Goal: Task Accomplishment & Management: Use online tool/utility

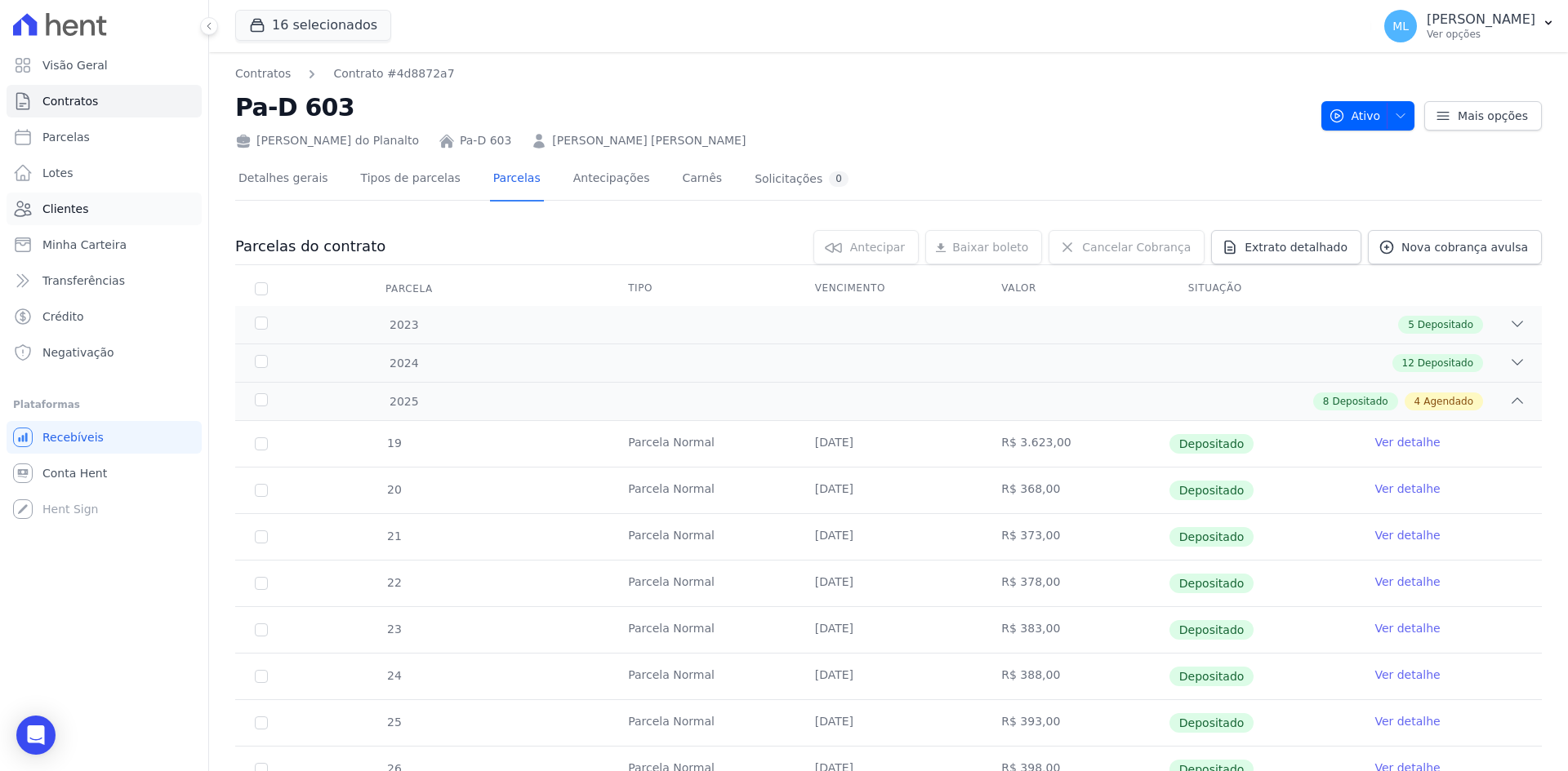
scroll to position [257, 0]
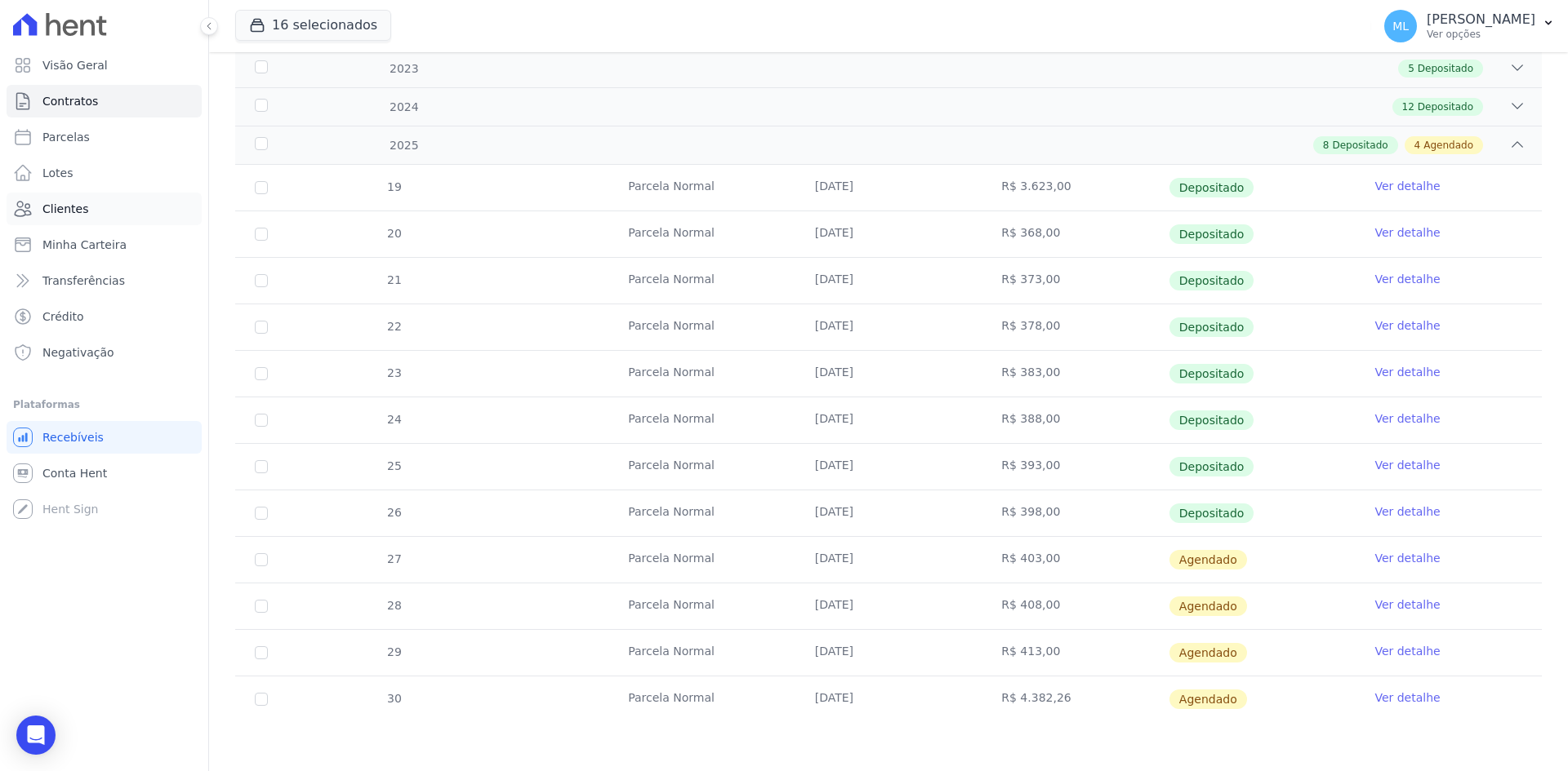
click at [112, 203] on link "Clientes" at bounding box center [104, 208] width 195 height 32
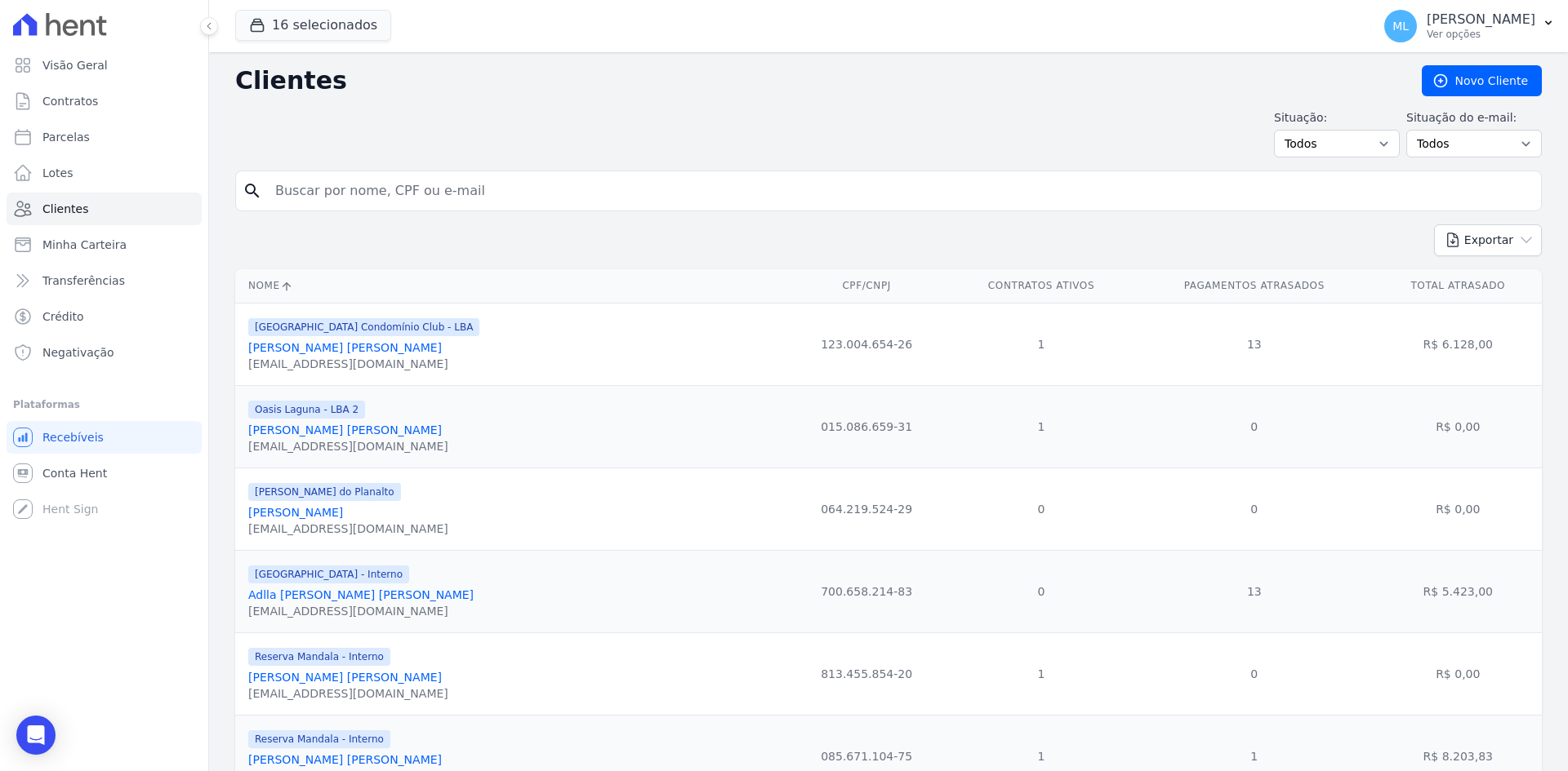
click at [424, 188] on input "search" at bounding box center [899, 190] width 1269 height 32
type input "[US_STATE][PERSON_NAME]"
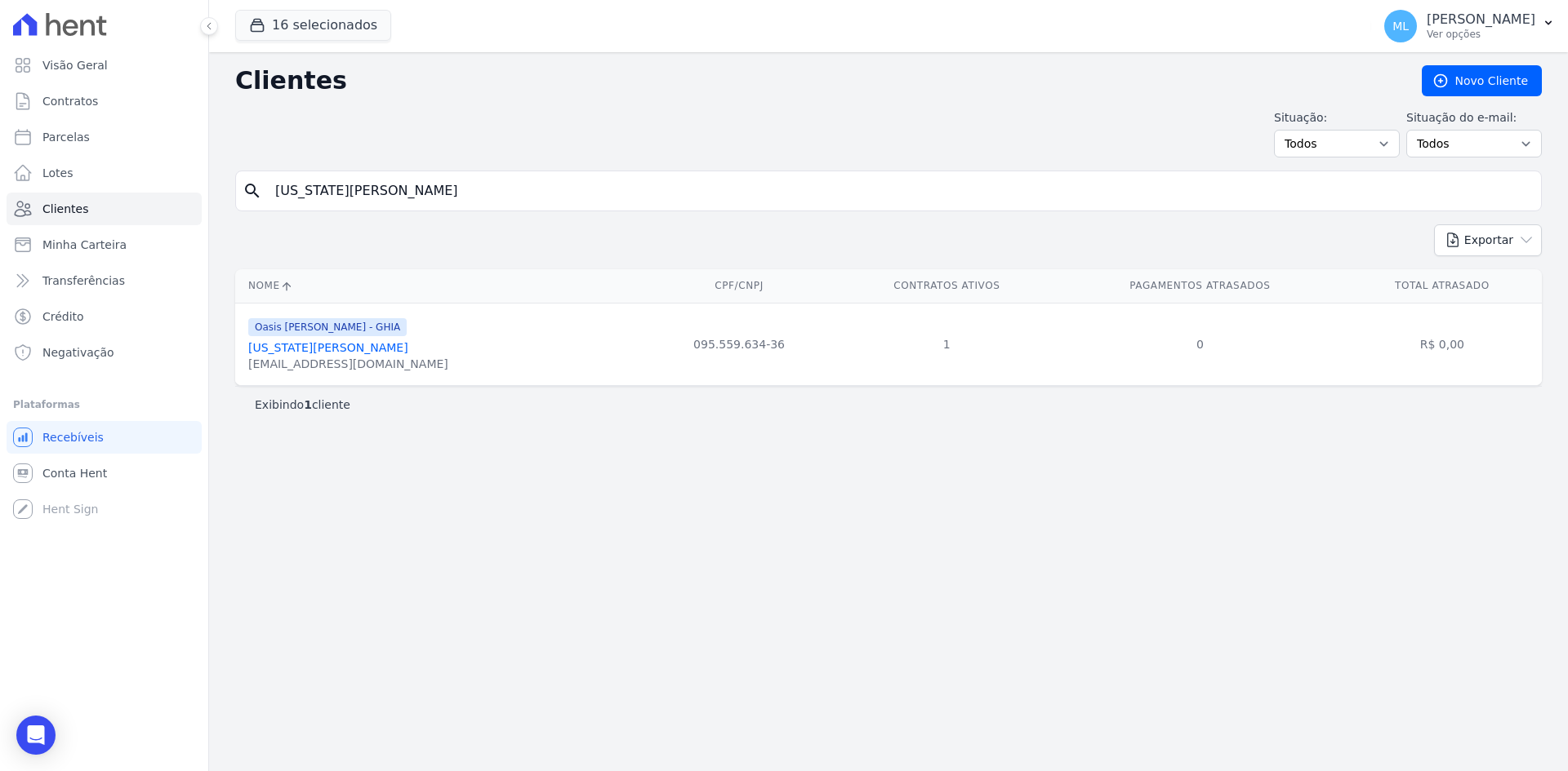
click at [351, 350] on link "[US_STATE][PERSON_NAME]" at bounding box center [328, 348] width 160 height 13
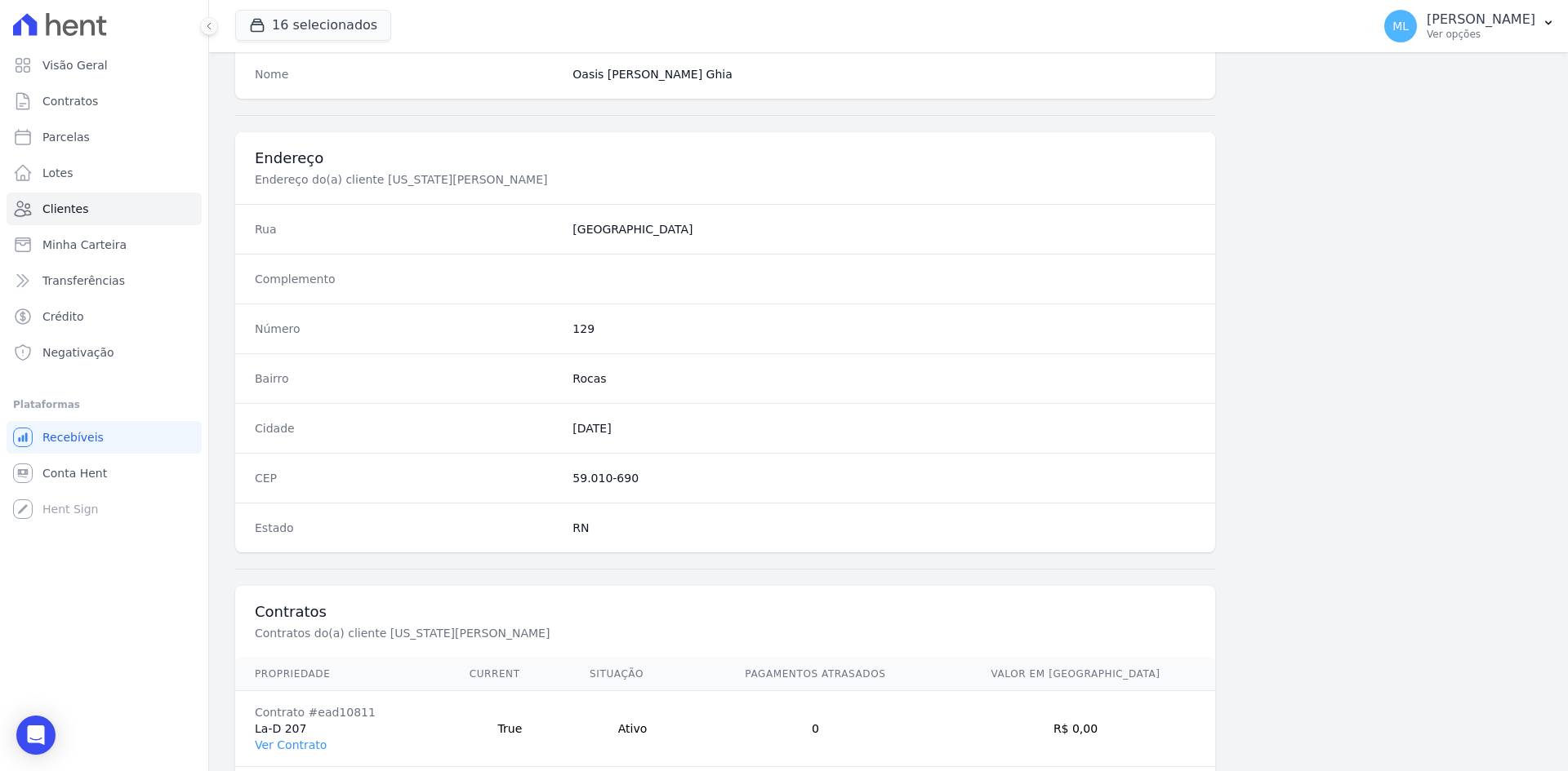
scroll to position [756, 0]
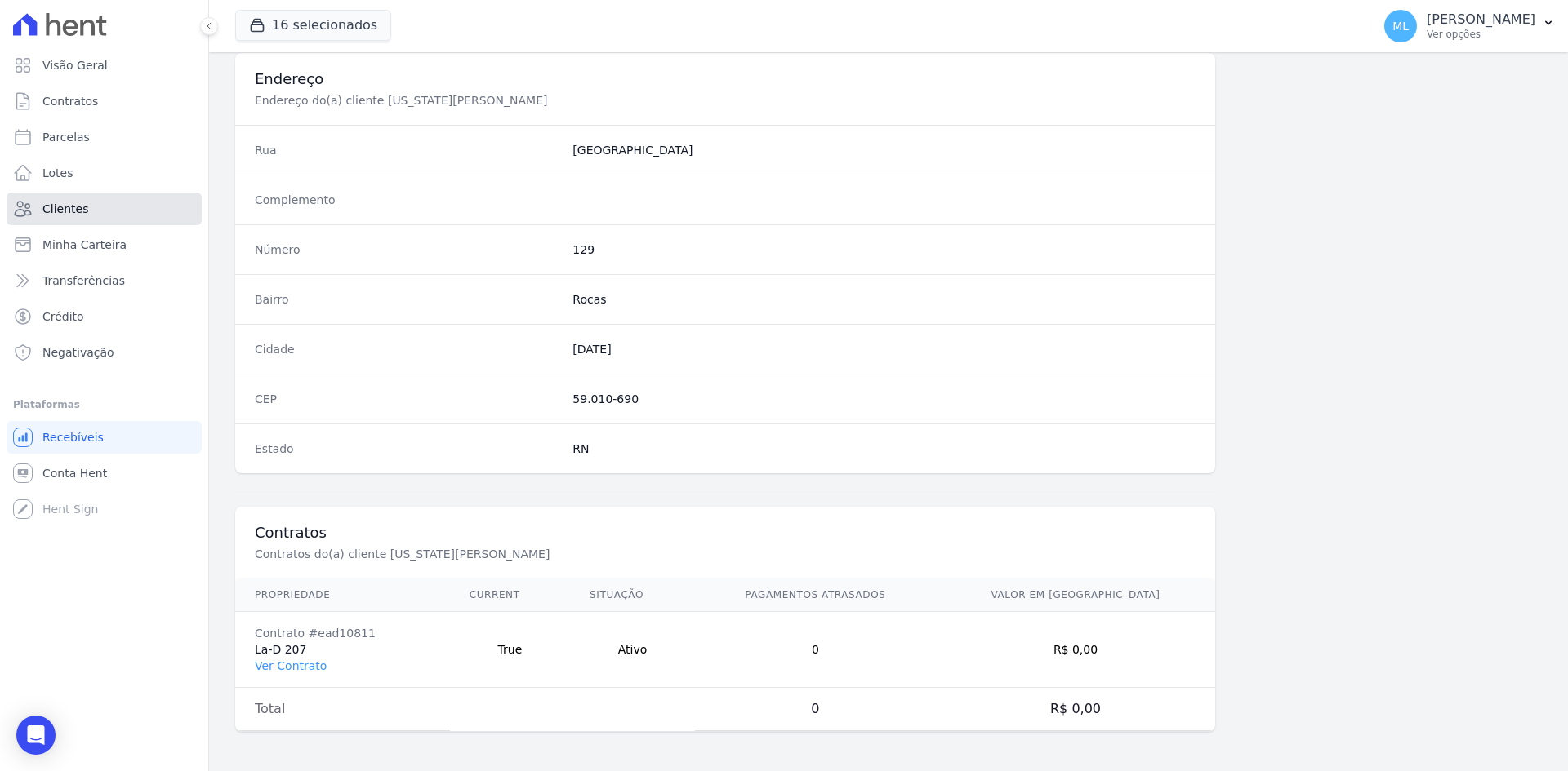
click at [116, 209] on link "Clientes" at bounding box center [104, 208] width 195 height 32
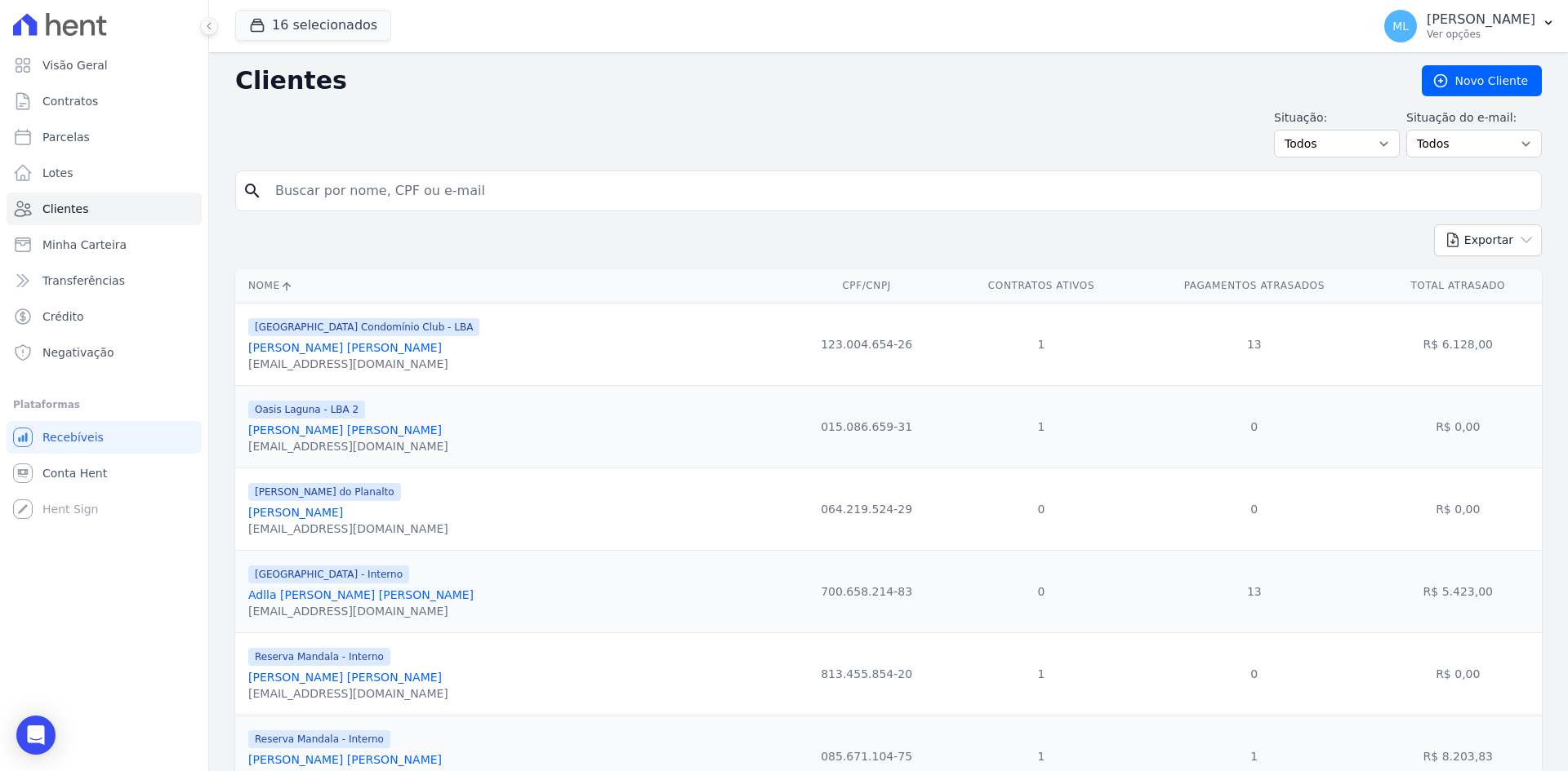
click at [423, 183] on input "search" at bounding box center [899, 190] width 1269 height 32
type input "[PERSON_NAME]"
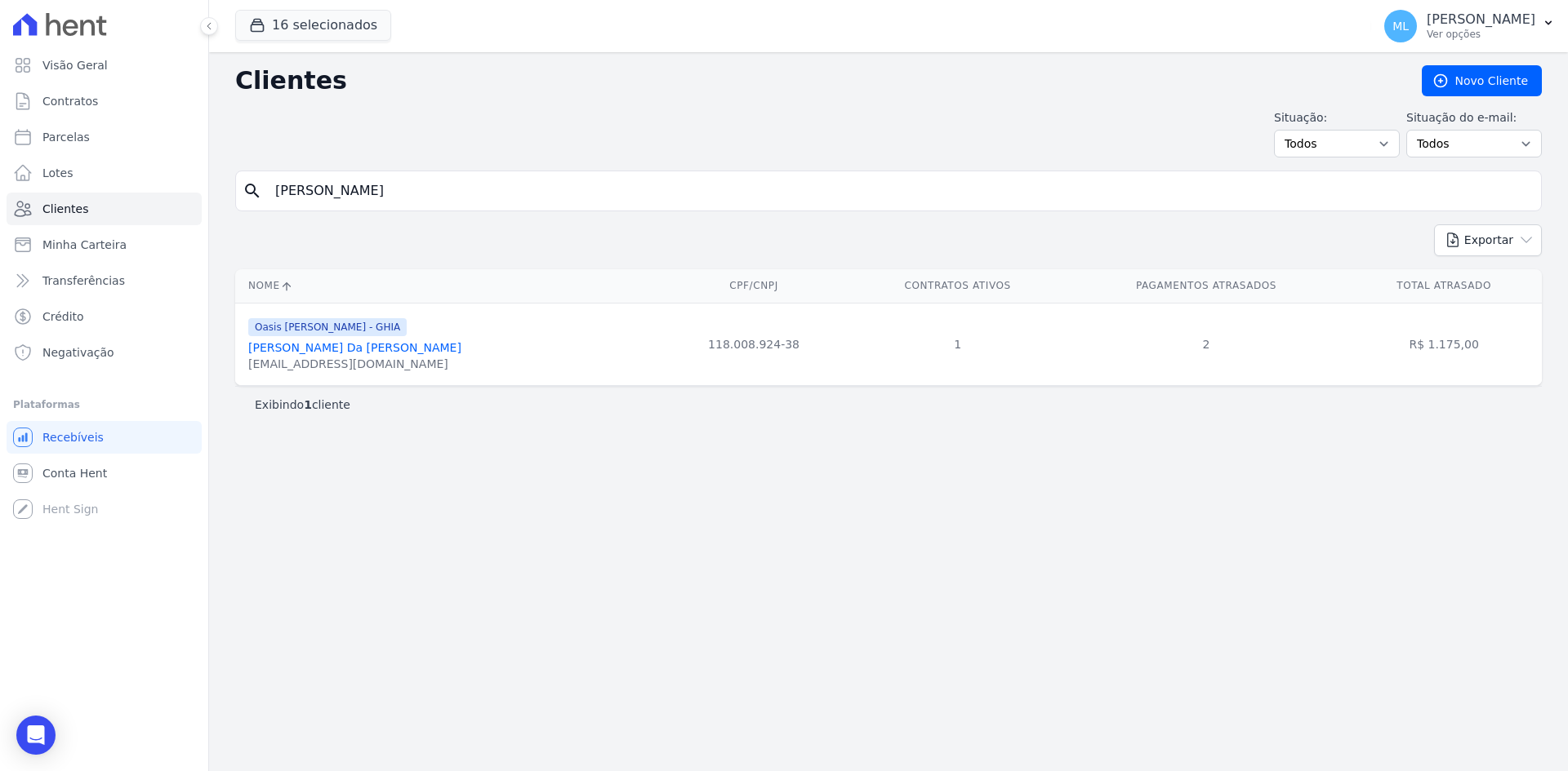
click at [379, 352] on link "[PERSON_NAME] Da [PERSON_NAME]" at bounding box center [354, 348] width 213 height 13
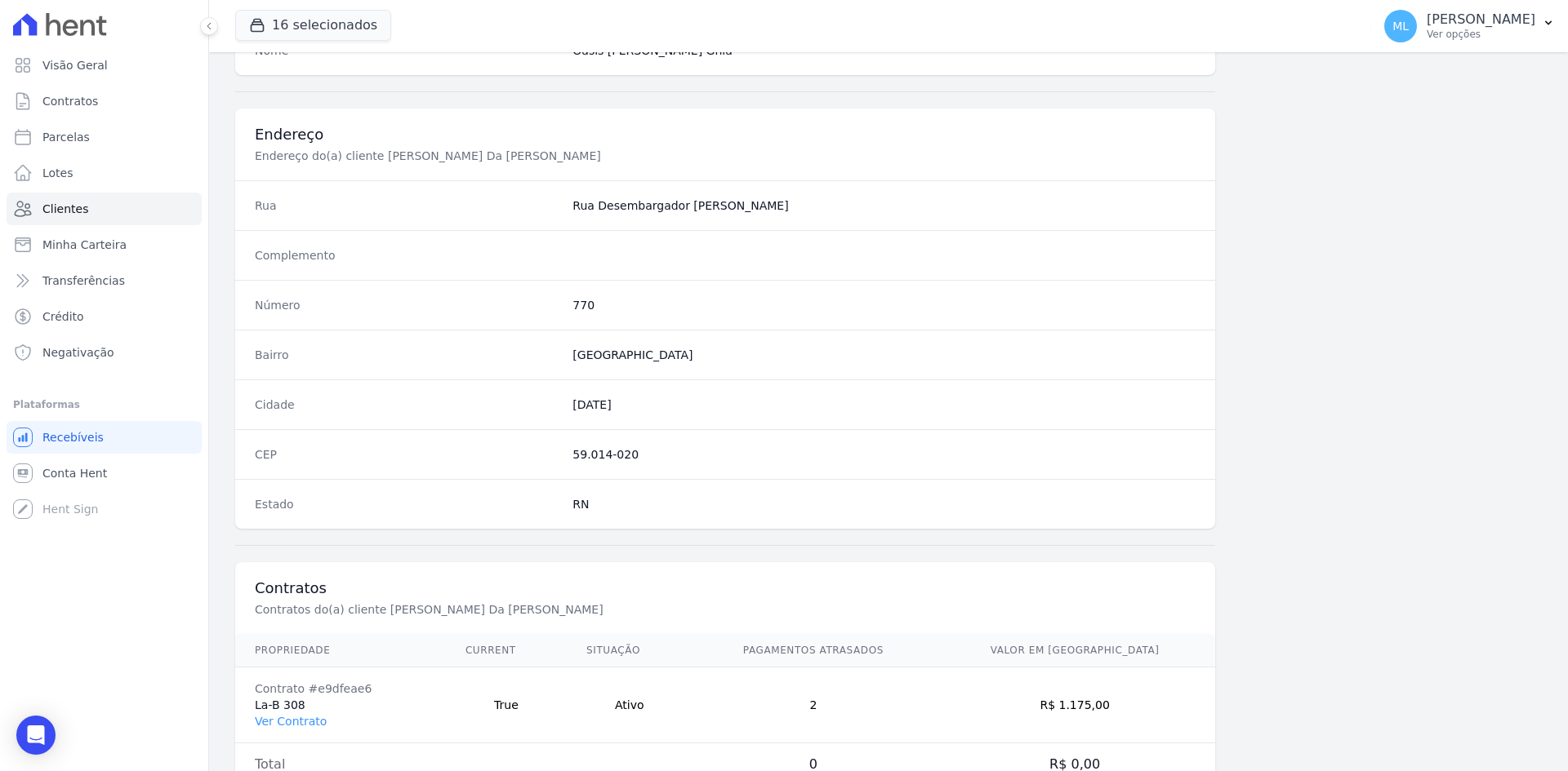
scroll to position [756, 0]
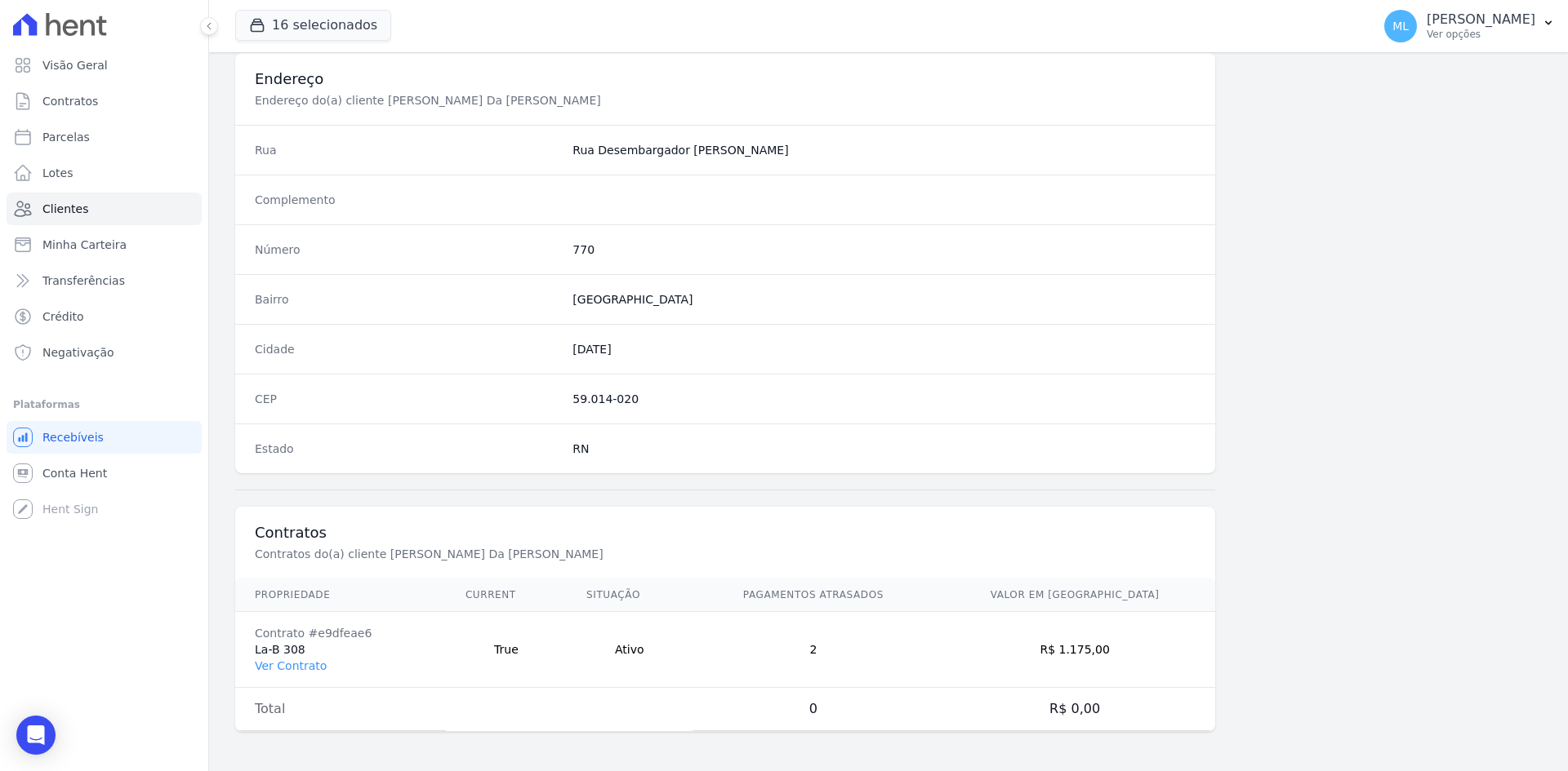
click at [298, 673] on td "Contrato #e9dfeae6 La-B 308 Ver Contrato" at bounding box center [340, 650] width 210 height 76
click at [304, 668] on link "Ver Contrato" at bounding box center [291, 666] width 72 height 13
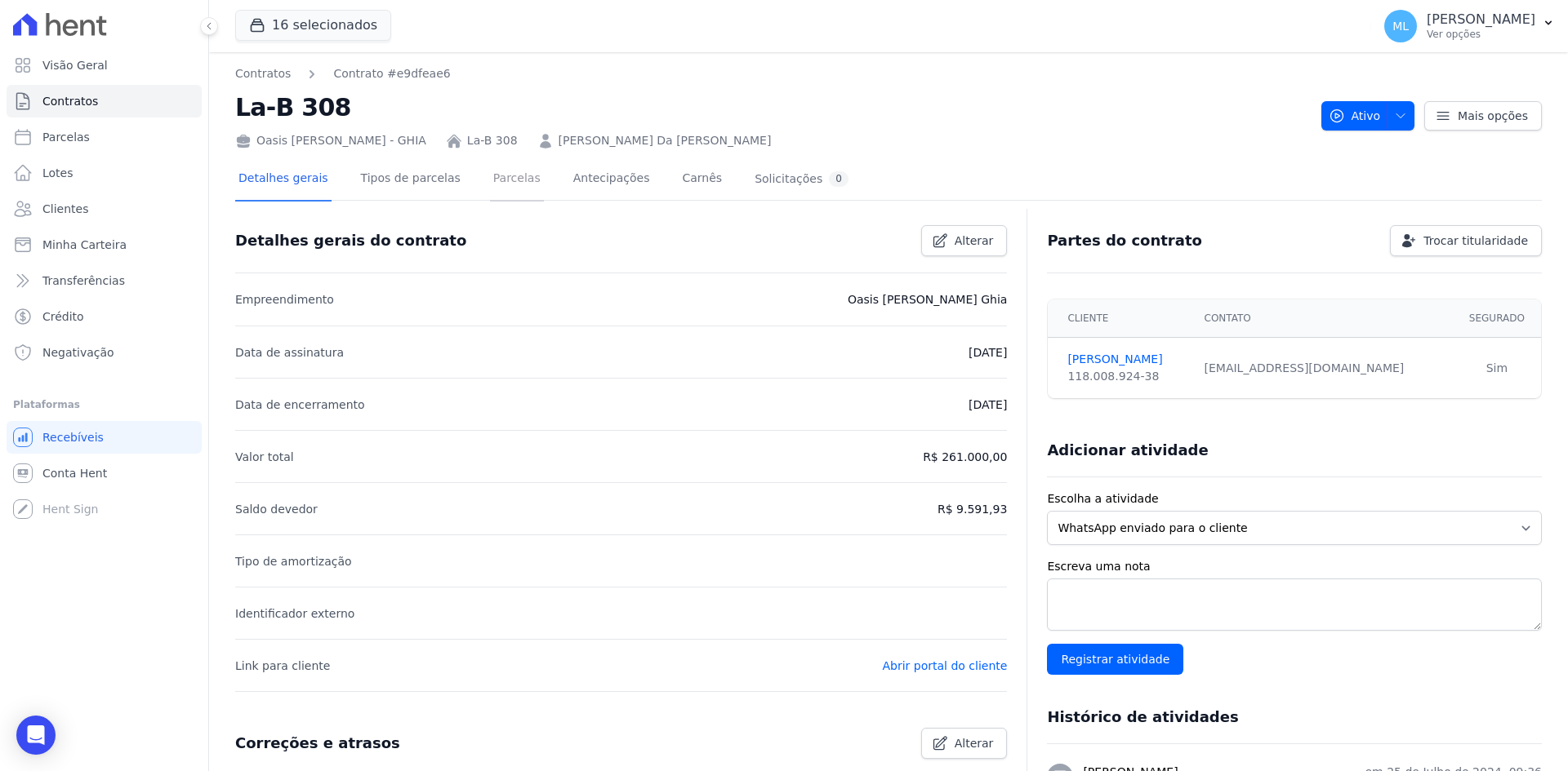
click at [490, 198] on link "Parcelas" at bounding box center [516, 180] width 54 height 44
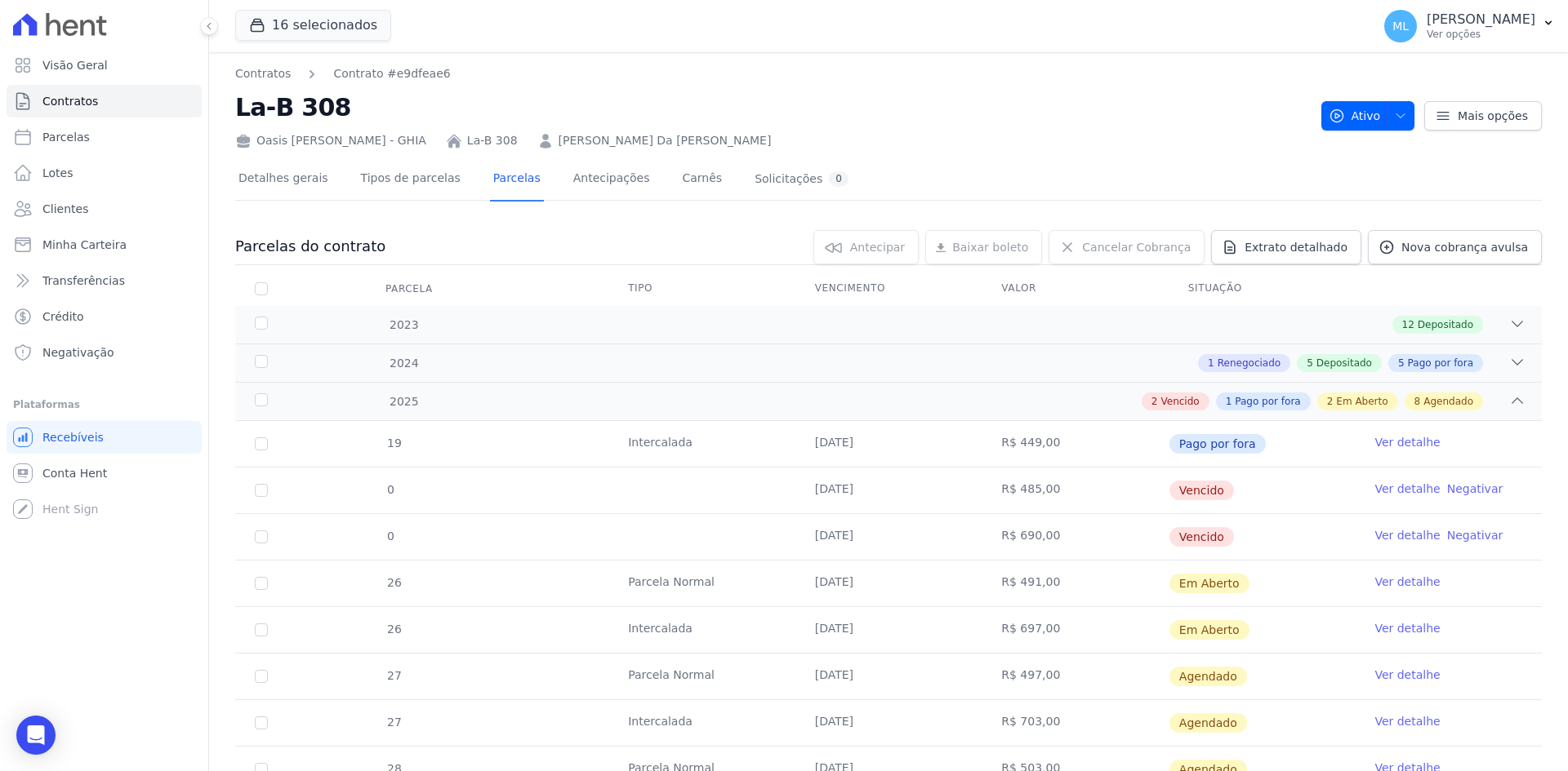
click at [1381, 493] on link "Ver detalhe" at bounding box center [1406, 489] width 65 height 16
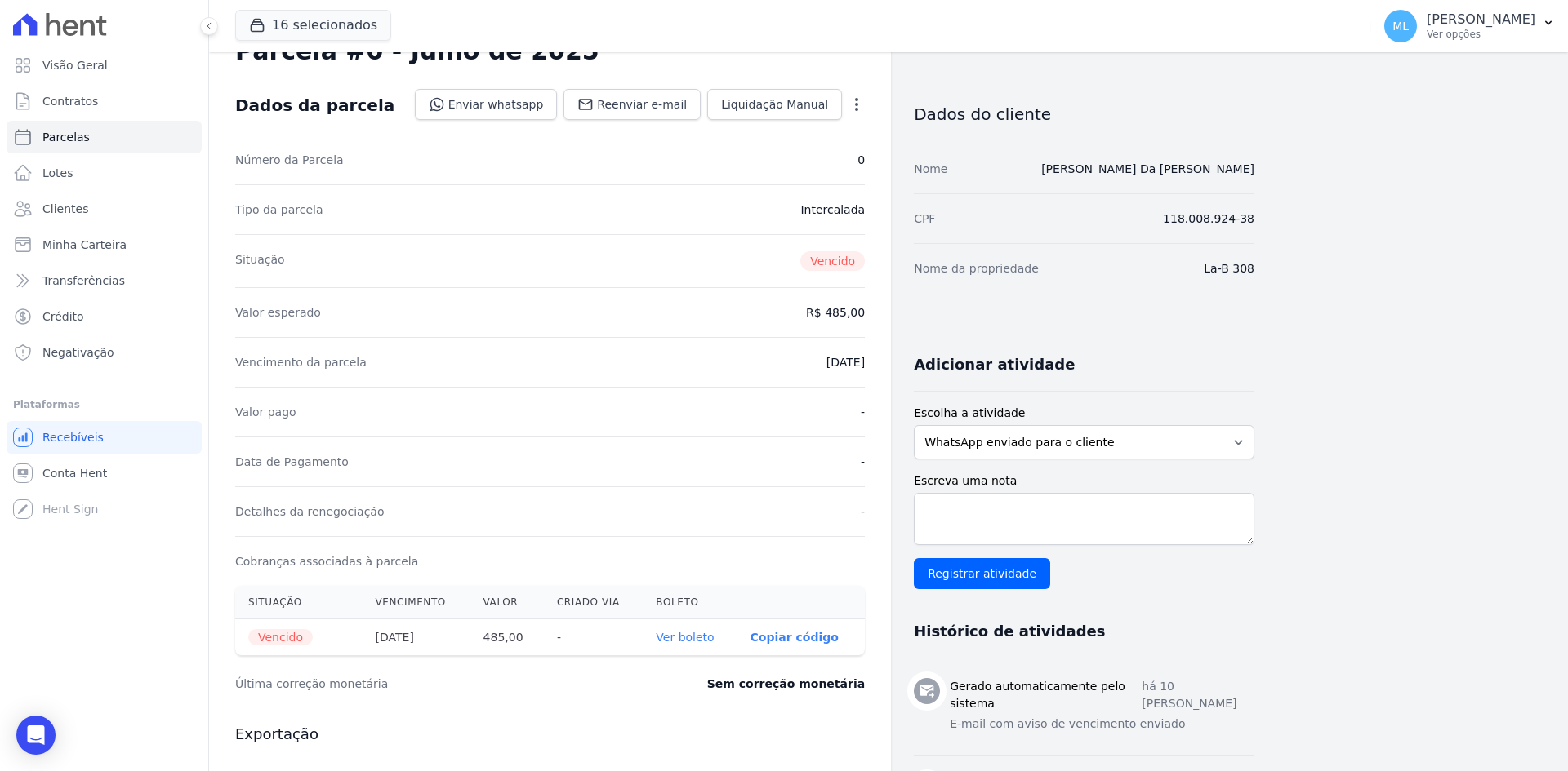
scroll to position [163, 0]
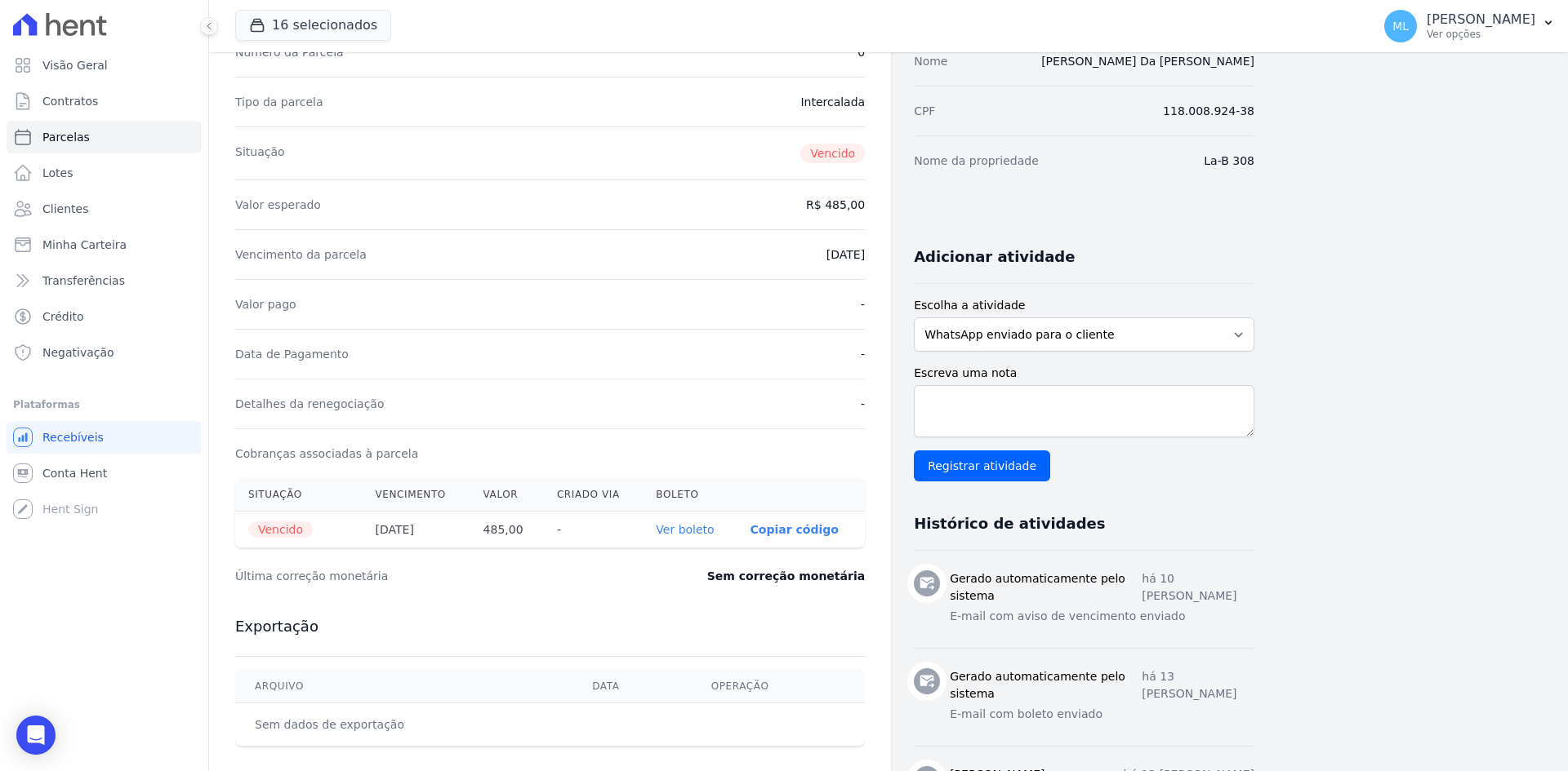
click at [689, 526] on link "Ver boleto" at bounding box center [684, 529] width 58 height 13
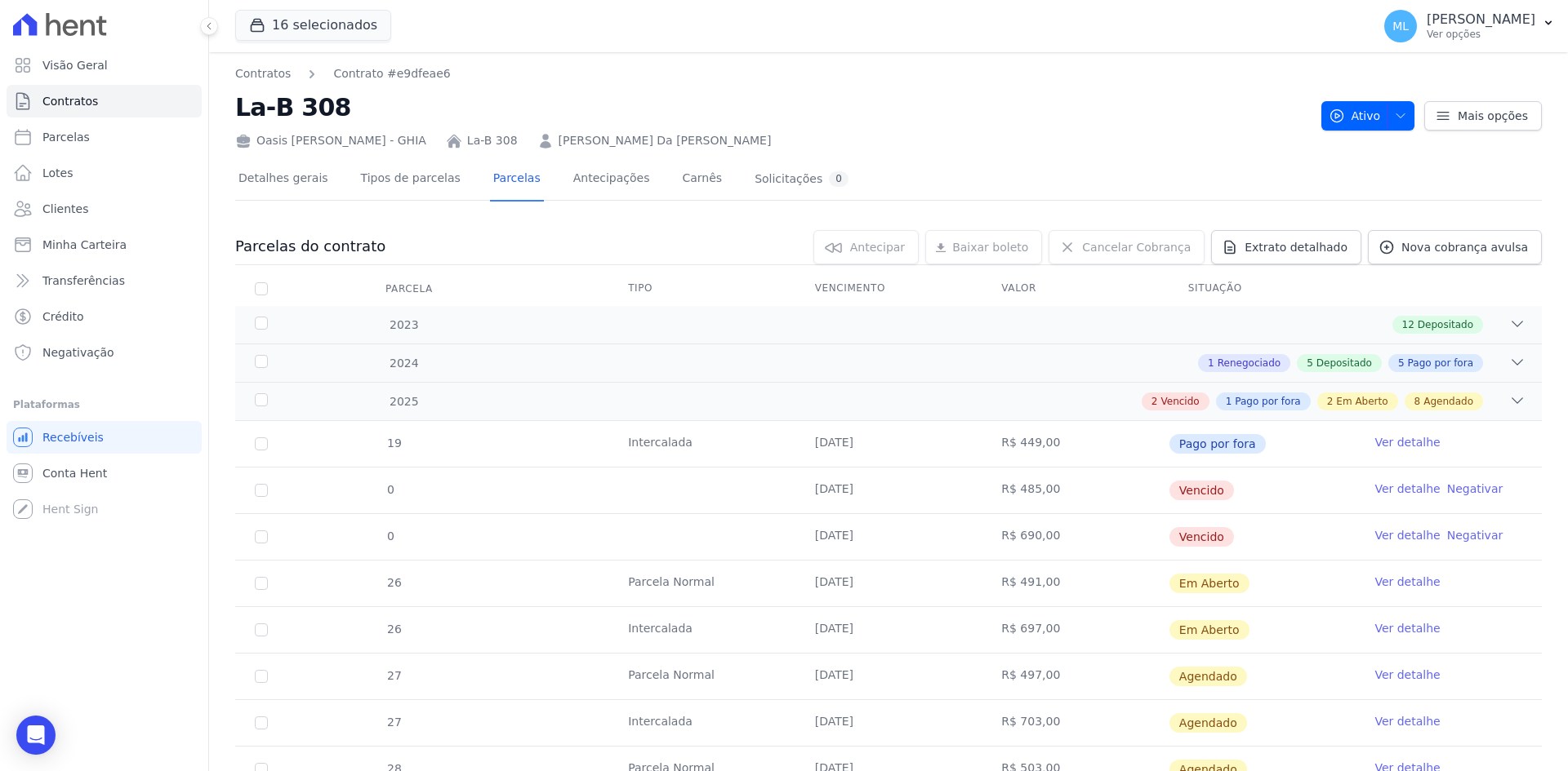
click at [1385, 539] on link "Ver detalhe" at bounding box center [1406, 535] width 65 height 16
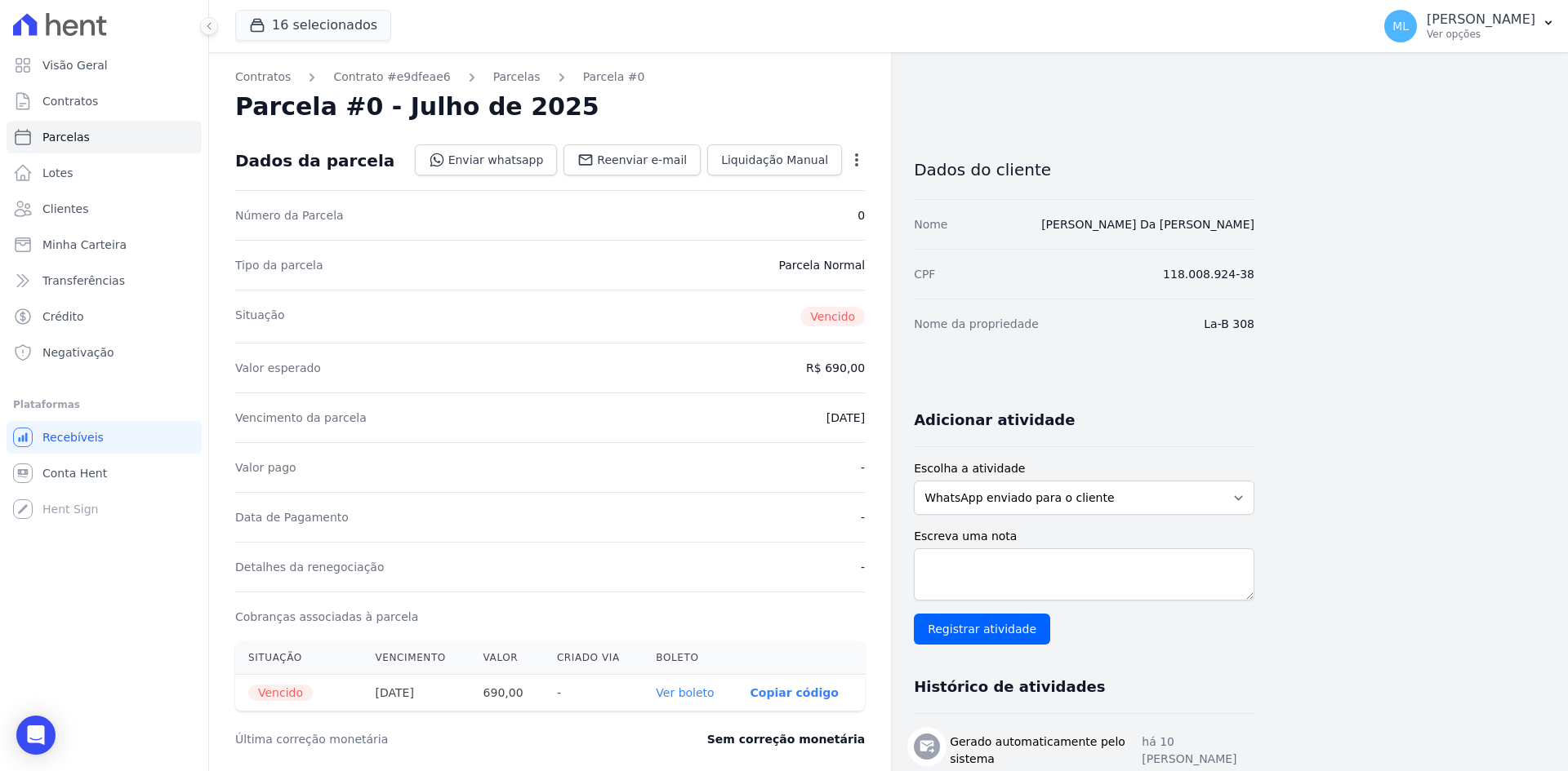
click at [679, 691] on link "Ver boleto" at bounding box center [684, 693] width 58 height 13
